Goal: Task Accomplishment & Management: Manage account settings

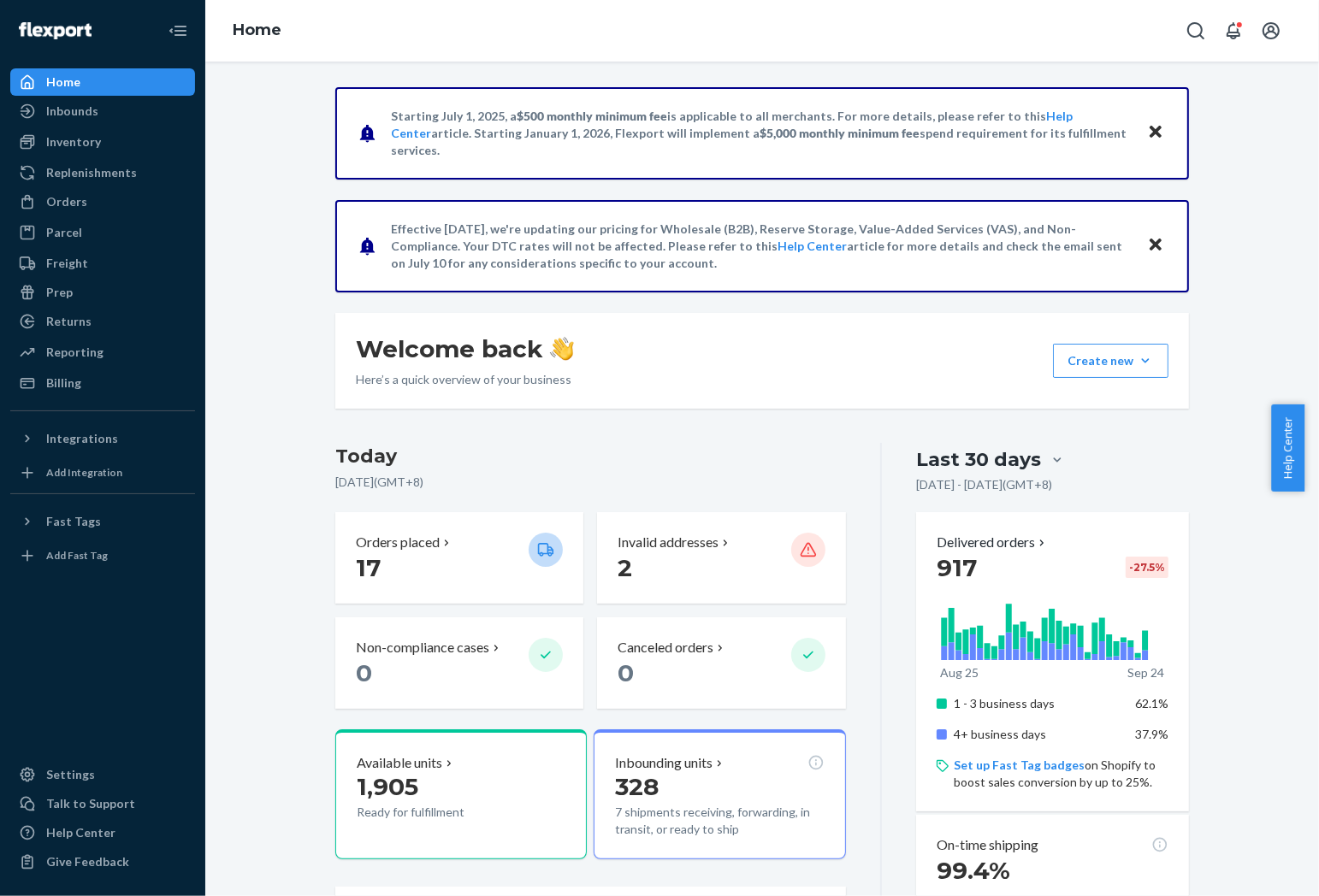
click at [254, 467] on div "Starting [DATE], a $500 monthly minimum fee is applicable to all merchants. For…" at bounding box center [762, 742] width 1088 height 1310
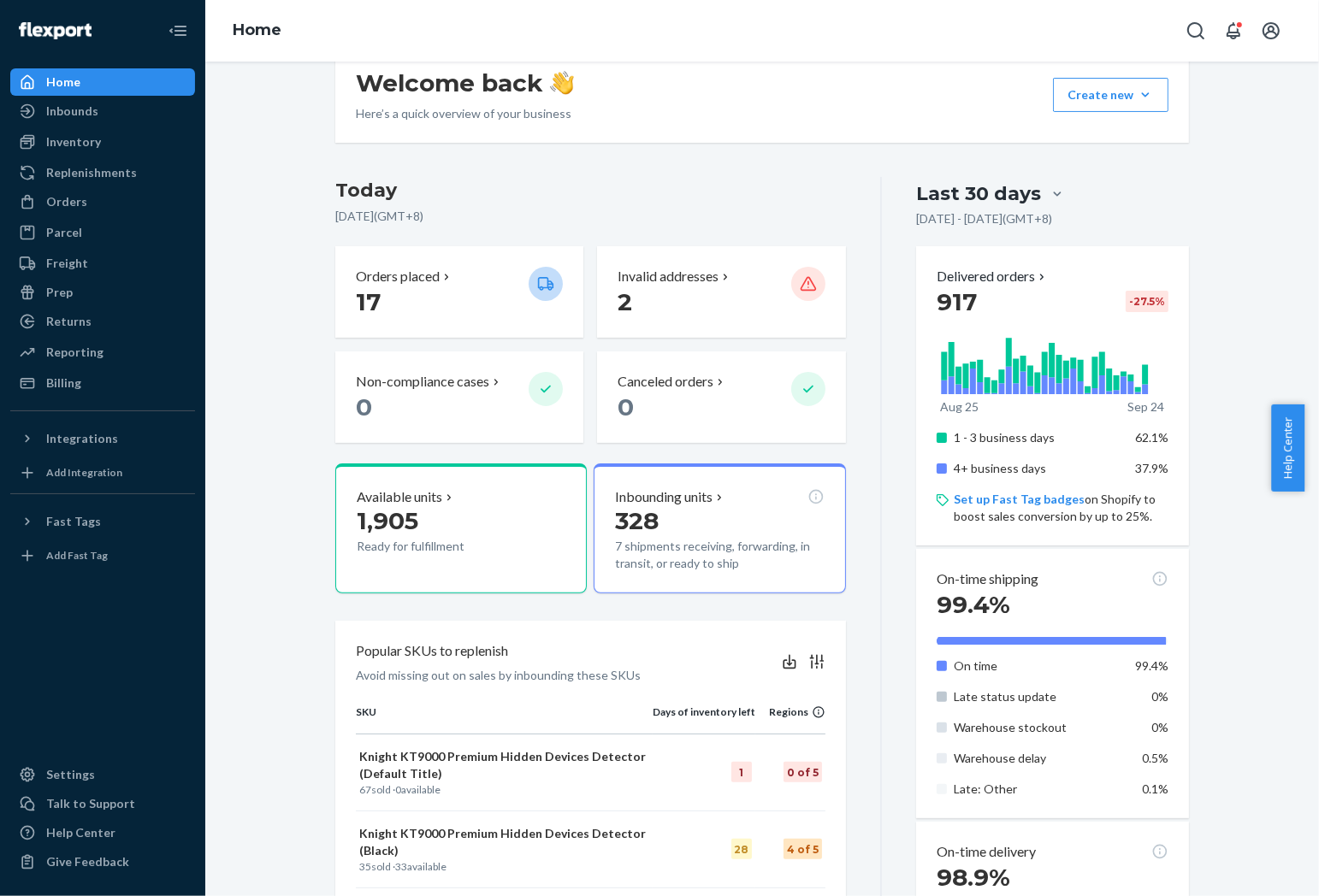
scroll to position [284, 0]
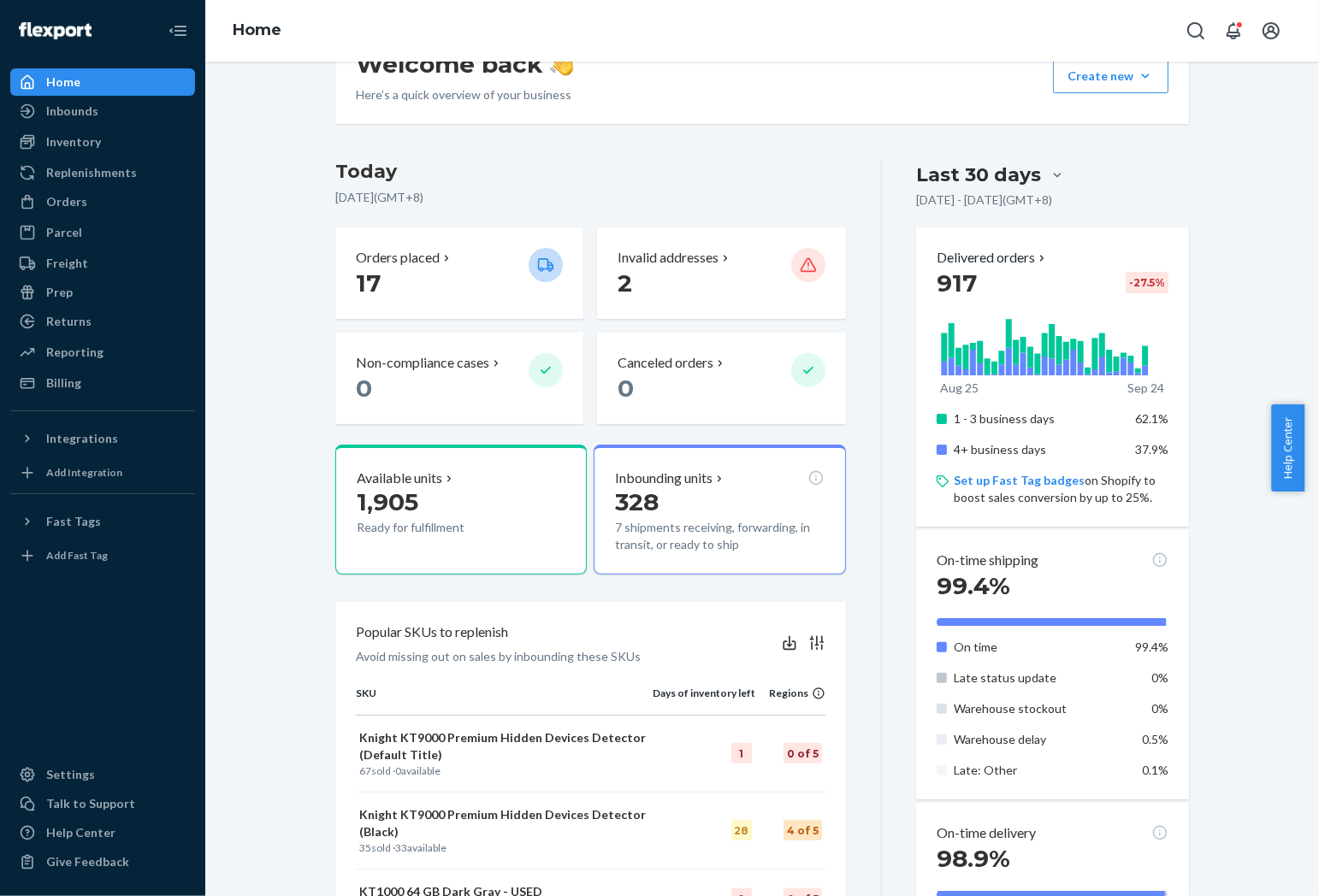
click at [304, 397] on div "Starting [DATE], a $500 monthly minimum fee is applicable to all merchants. For…" at bounding box center [762, 458] width 1088 height 1310
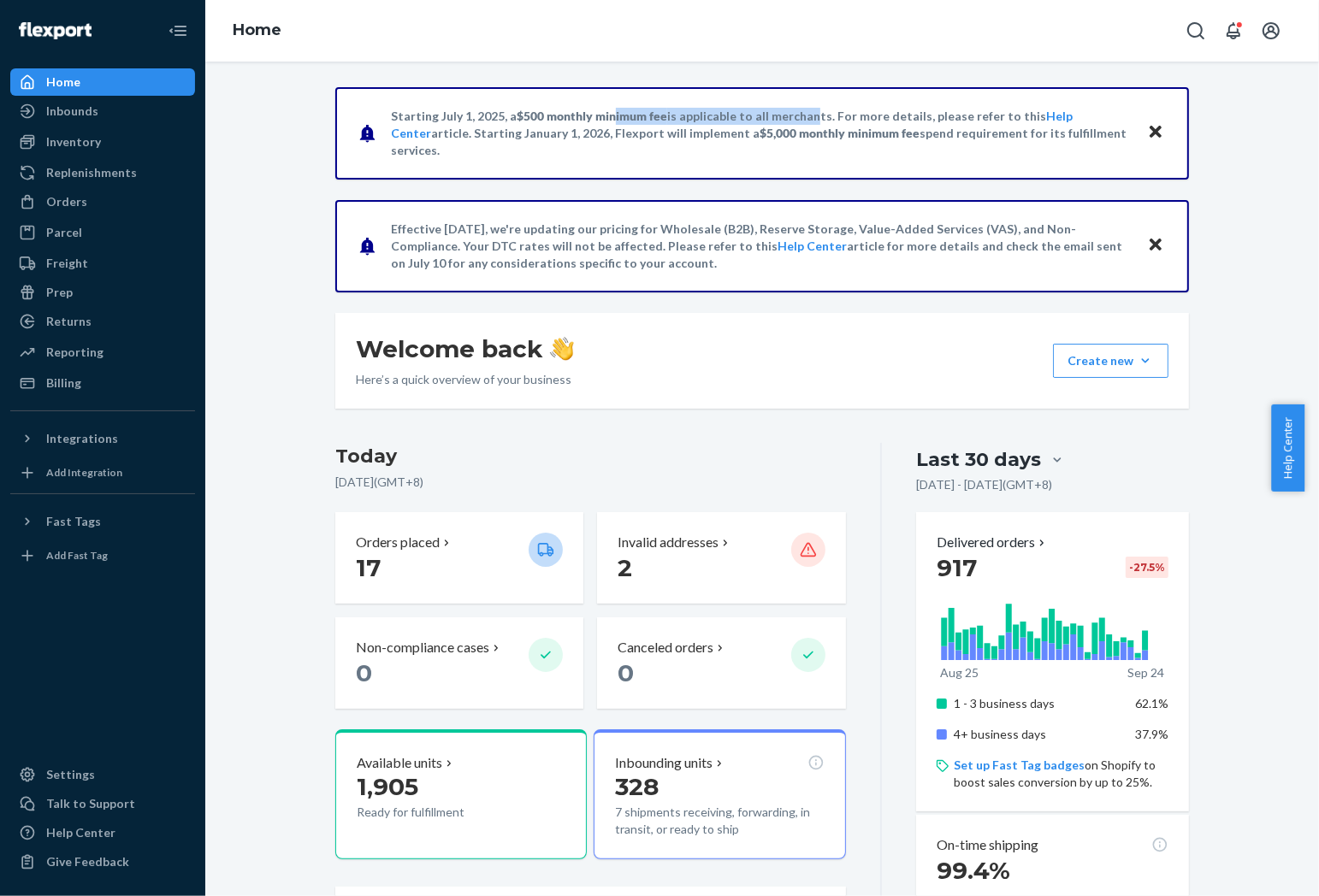
drag, startPoint x: 605, startPoint y: 114, endPoint x: 797, endPoint y: 124, distance: 192.3
click at [797, 124] on p "Starting [DATE], a $500 monthly minimum fee is applicable to all merchants. For…" at bounding box center [761, 134] width 740 height 51
drag, startPoint x: 724, startPoint y: 144, endPoint x: 842, endPoint y: 133, distance: 118.5
click at [842, 133] on p "Starting [DATE], a $500 monthly minimum fee is applicable to all merchants. For…" at bounding box center [761, 134] width 740 height 51
click at [272, 238] on div "Starting [DATE], a $500 monthly minimum fee is applicable to all merchants. For…" at bounding box center [762, 742] width 1088 height 1310
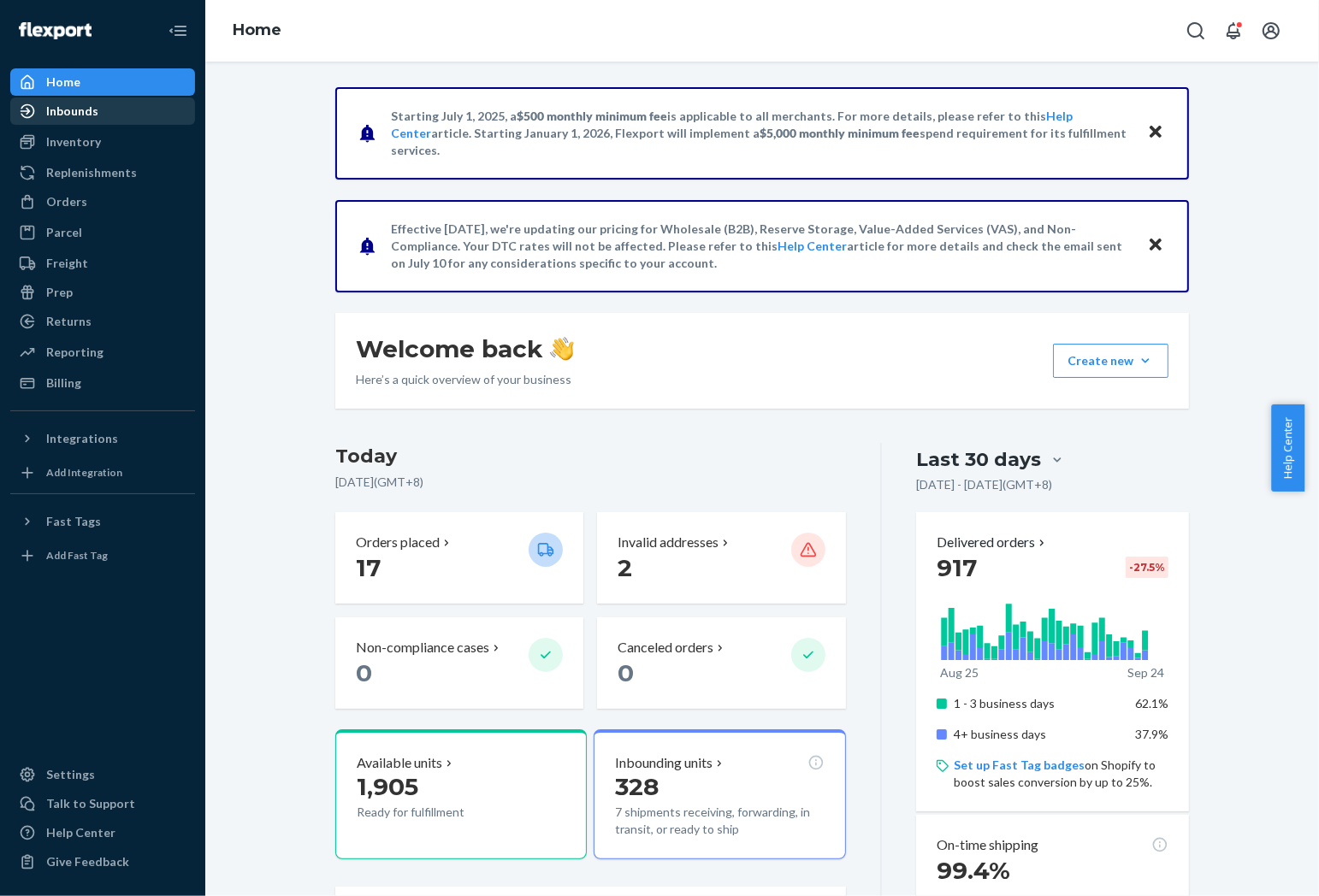
click at [124, 115] on div "Inbounds" at bounding box center [102, 111] width 181 height 24
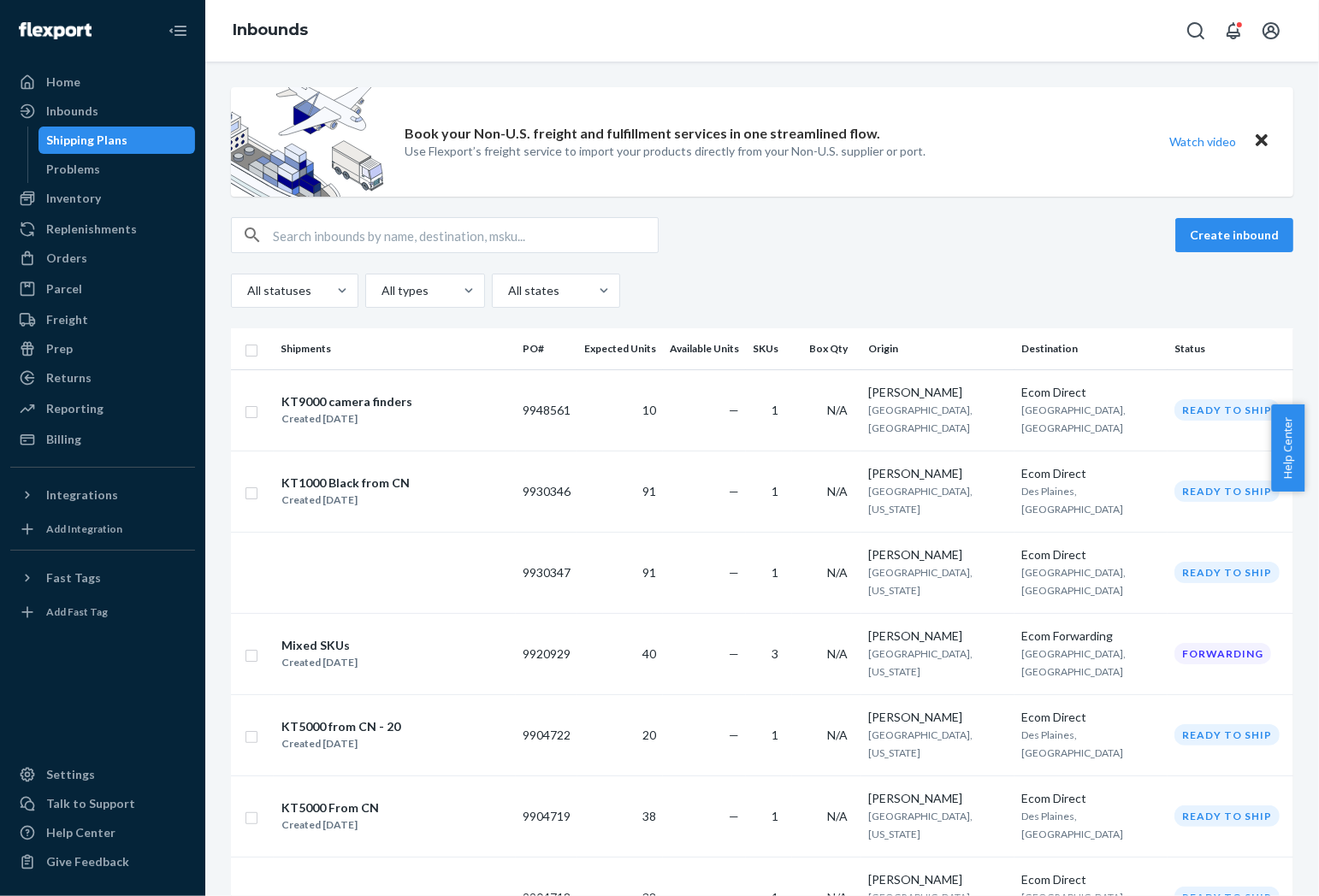
drag, startPoint x: 791, startPoint y: 224, endPoint x: 884, endPoint y: 310, distance: 126.7
click at [793, 224] on div "Create inbound" at bounding box center [762, 235] width 1062 height 36
